Goal: Information Seeking & Learning: Understand process/instructions

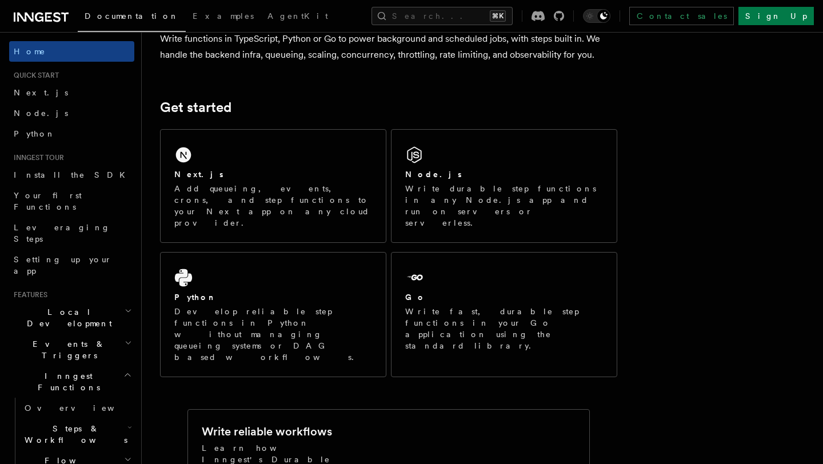
scroll to position [109, 0]
click at [292, 166] on div "Next.js Add queueing, events, crons, and step functions to your Next app on any…" at bounding box center [273, 185] width 225 height 113
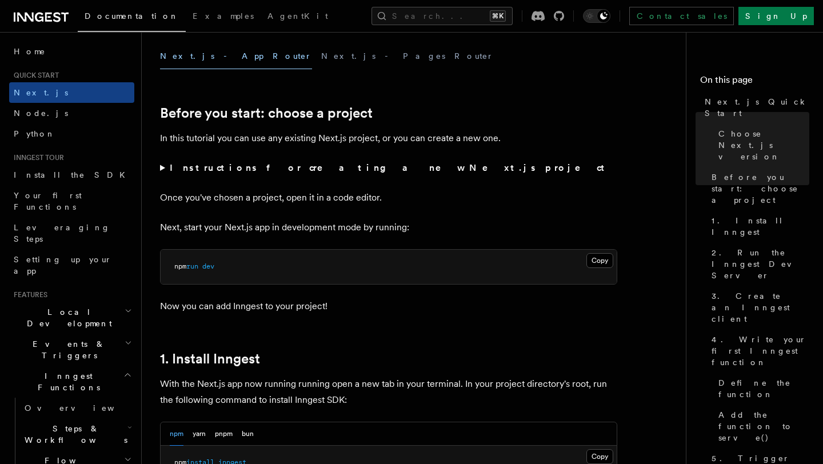
scroll to position [335, 0]
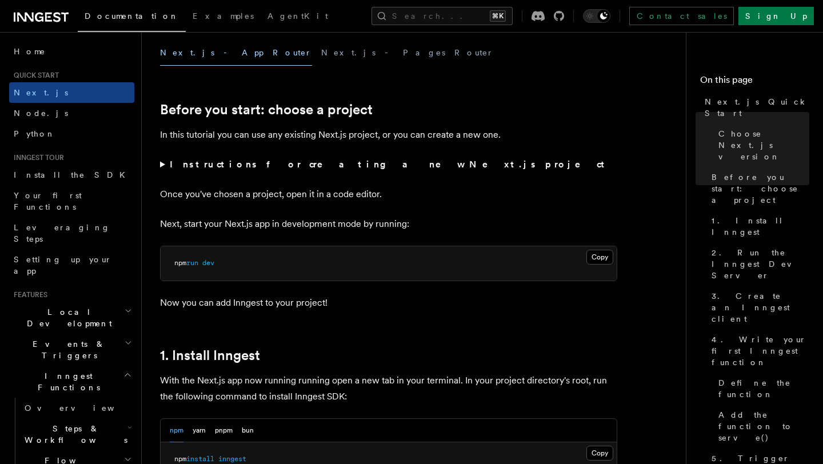
click at [161, 163] on summary "Instructions for creating a new Next.js project" at bounding box center [388, 165] width 457 height 16
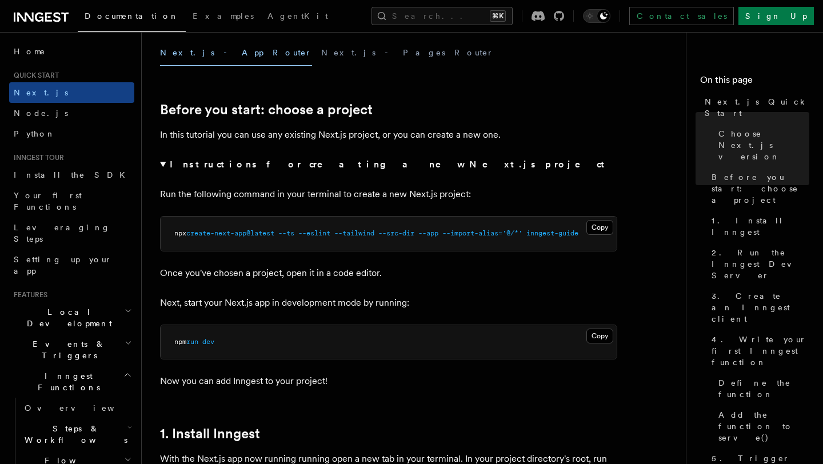
click at [161, 163] on summary "Instructions for creating a new Next.js project" at bounding box center [388, 165] width 457 height 16
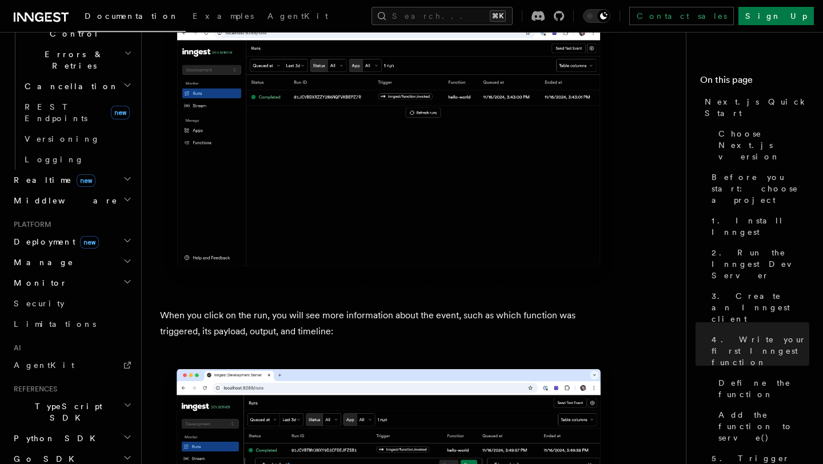
scroll to position [473, 0]
